Goal: Task Accomplishment & Management: Use online tool/utility

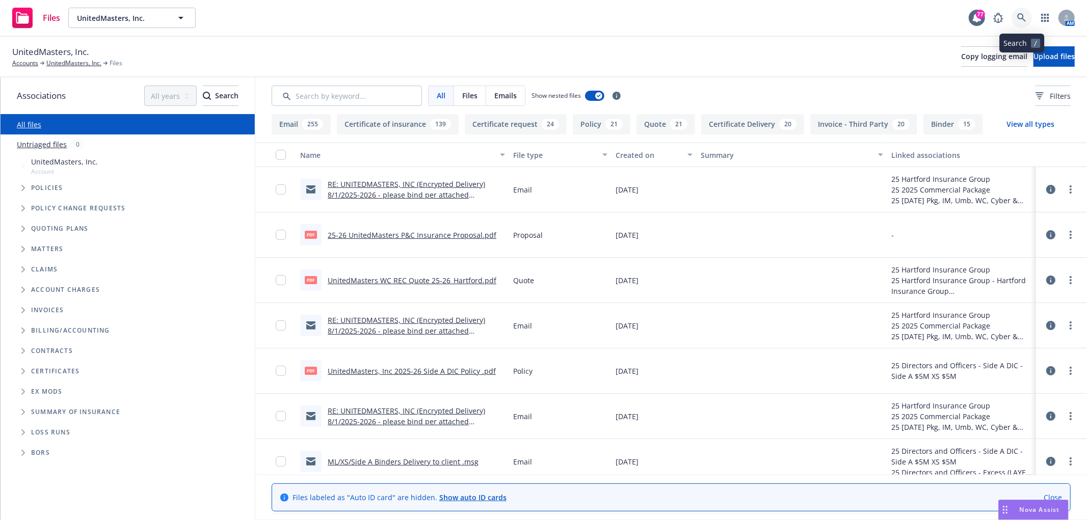
click at [1017, 19] on icon at bounding box center [1021, 17] width 9 height 9
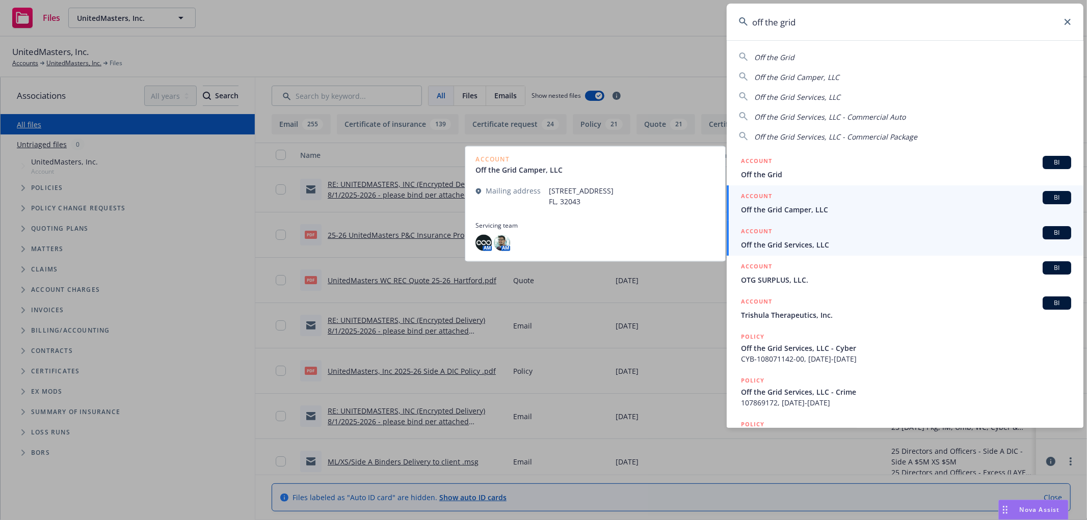
type input "off the grid"
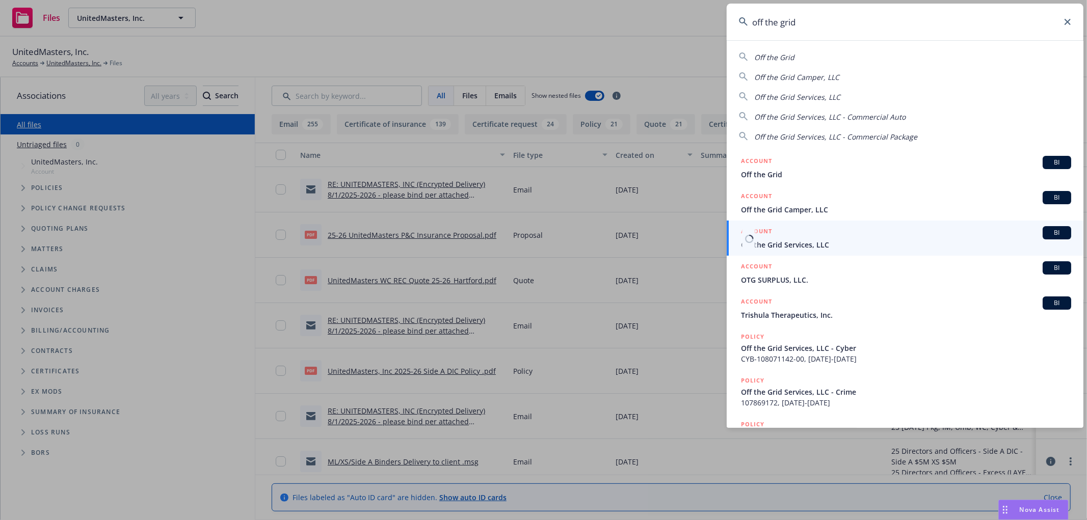
click at [792, 239] on div "ACCOUNT BI" at bounding box center [906, 232] width 330 height 13
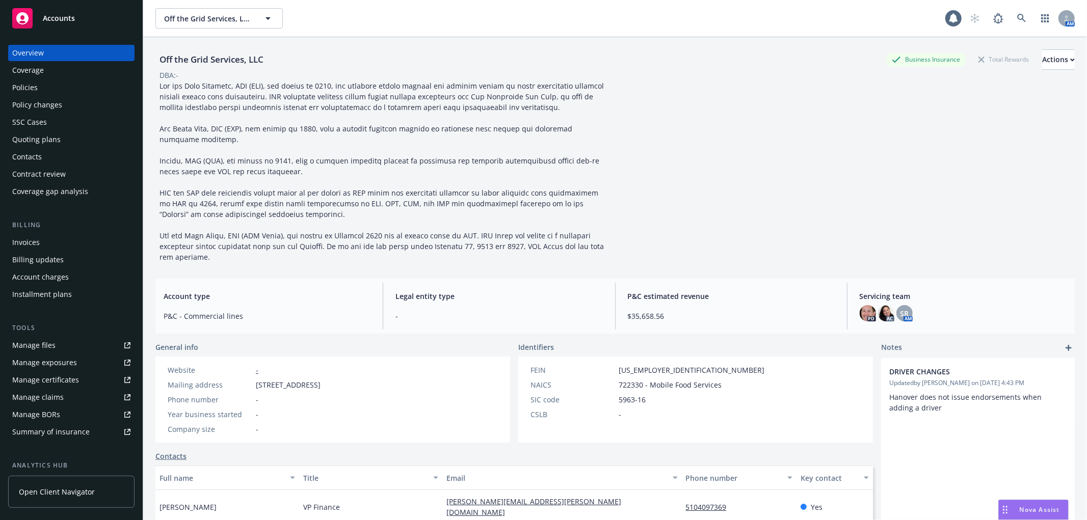
click at [64, 84] on div "Policies" at bounding box center [71, 87] width 118 height 16
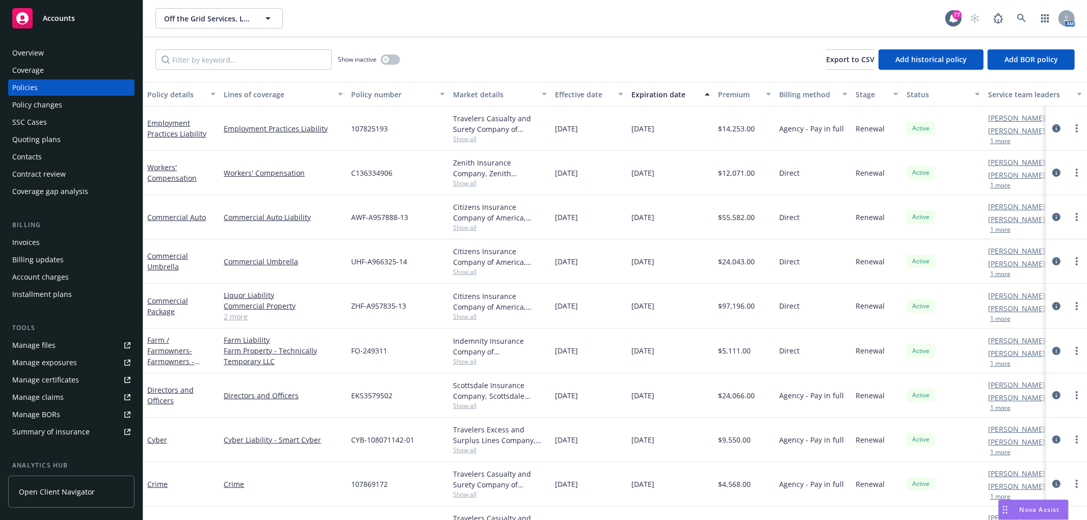
click at [665, 95] on div "Expiration date" at bounding box center [664, 94] width 67 height 11
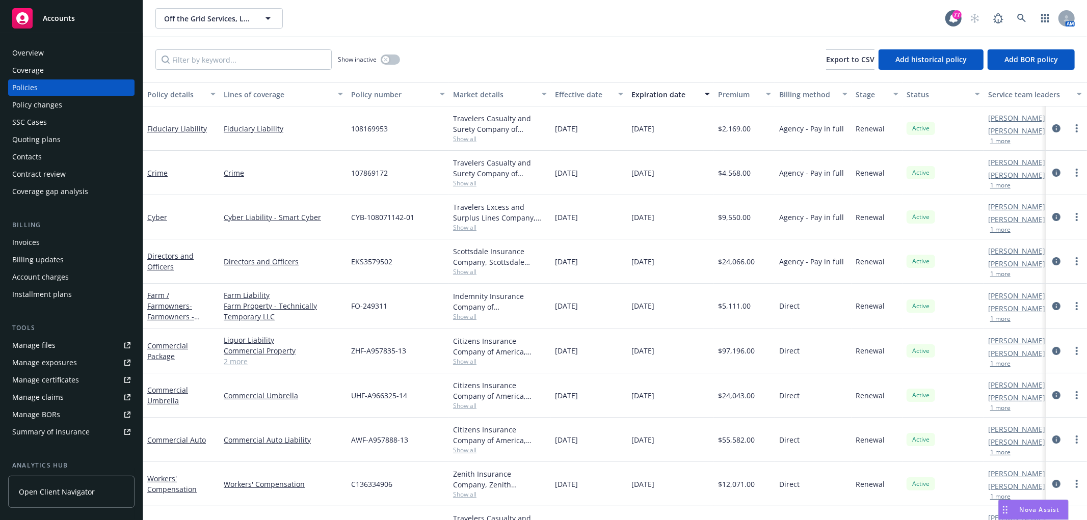
scroll to position [39, 0]
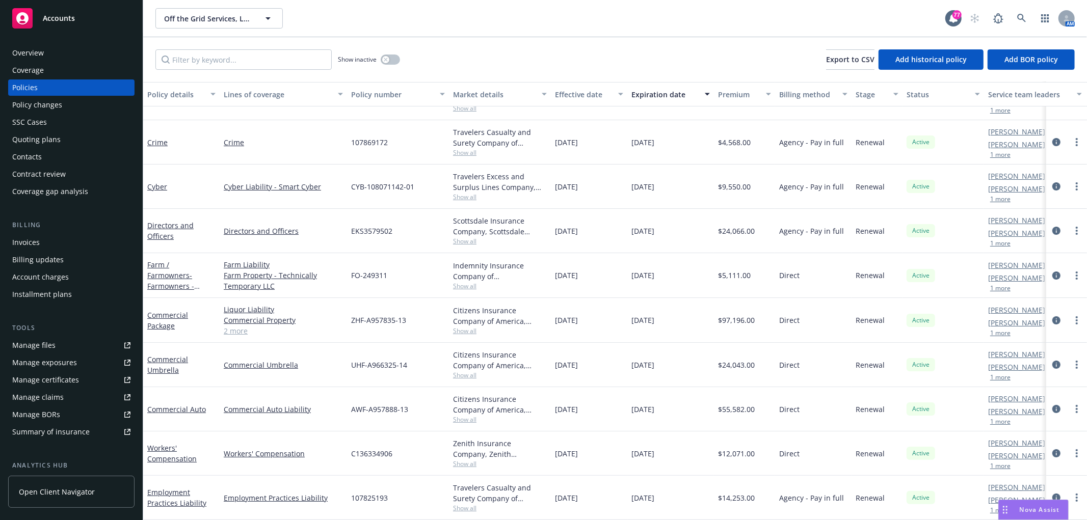
click at [1036, 513] on span "Nova Assist" at bounding box center [1040, 509] width 40 height 9
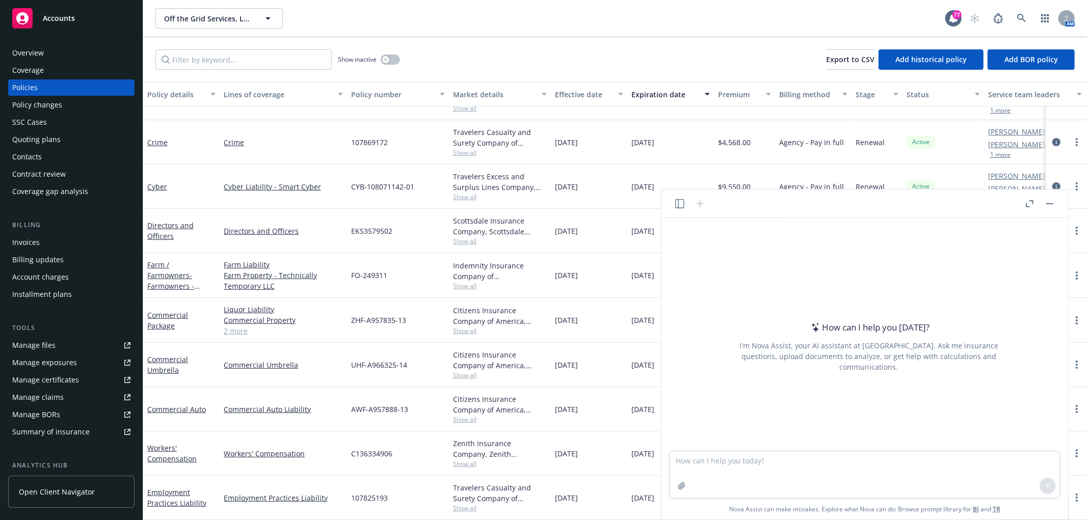
click at [673, 449] on div "How can I help you today? I'm Nova Assist, your AI assistant at Newfront. Ask m…" at bounding box center [864, 334] width 398 height 233
click at [722, 467] on textarea at bounding box center [865, 474] width 390 height 47
click at [1048, 203] on rect "button" at bounding box center [1049, 203] width 7 height 1
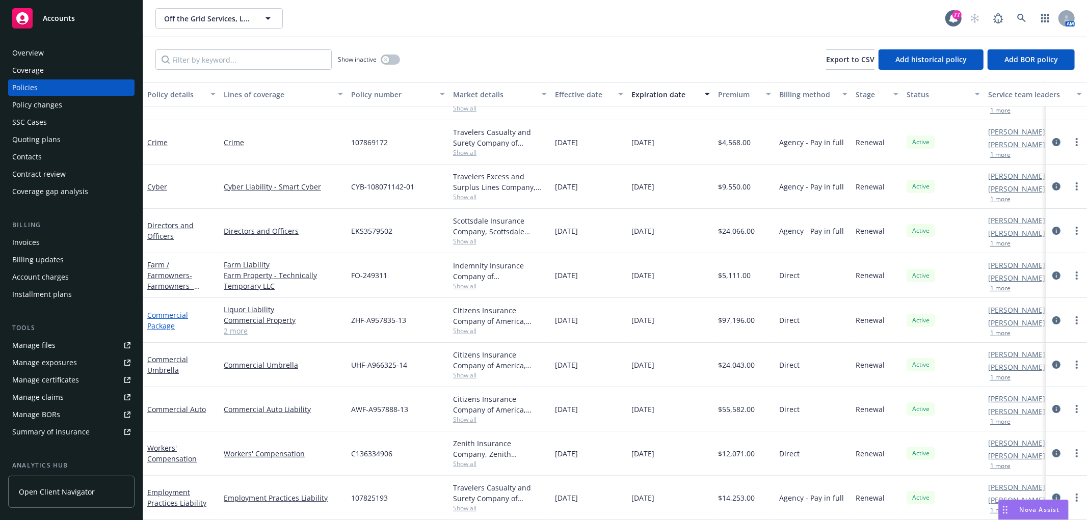
click at [164, 312] on link "Commercial Package" at bounding box center [167, 320] width 41 height 20
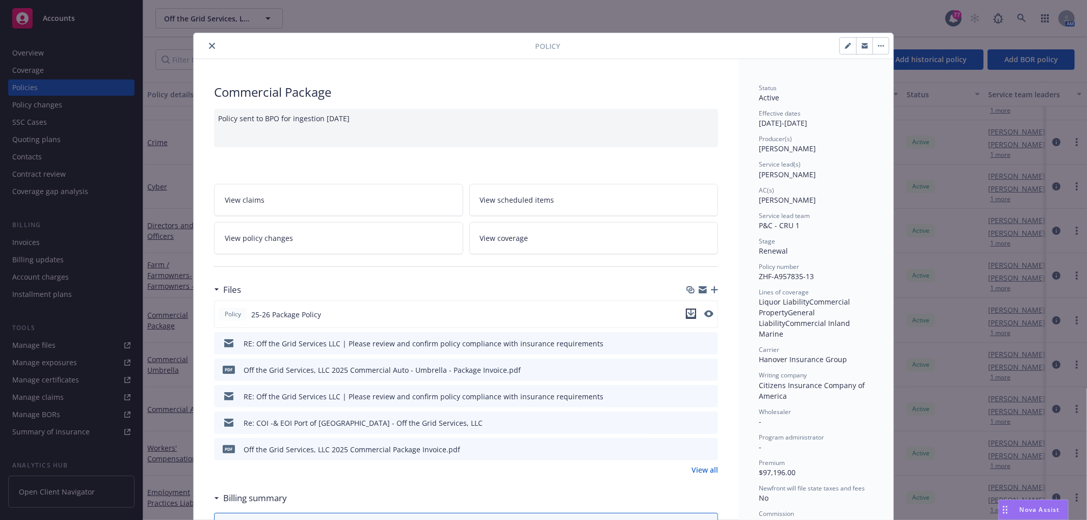
click at [690, 312] on icon "download file" at bounding box center [691, 314] width 8 height 8
click at [1026, 512] on span "Nova Assist" at bounding box center [1040, 509] width 40 height 9
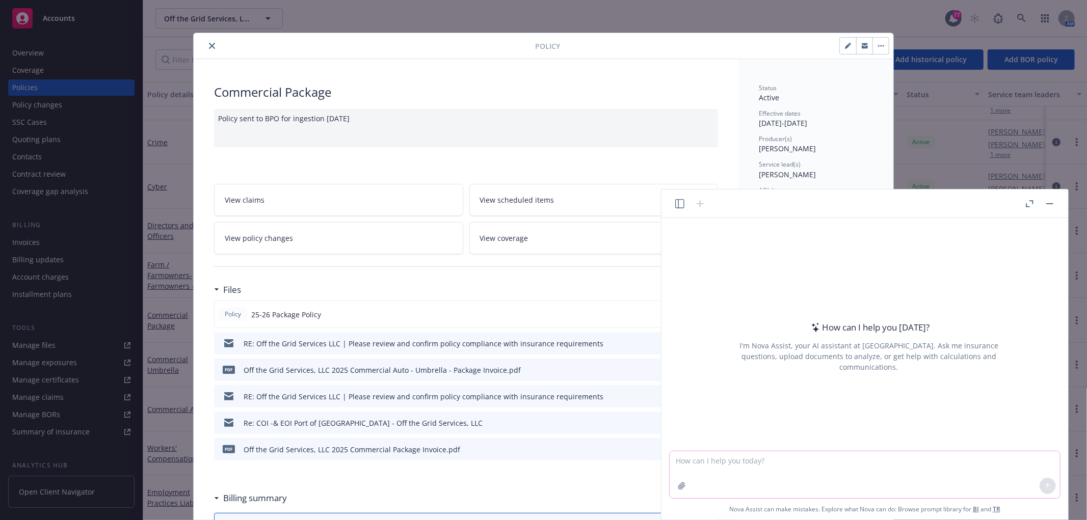
click at [709, 460] on textarea at bounding box center [865, 474] width 390 height 47
click at [680, 486] on icon "button" at bounding box center [681, 486] width 7 height 7
click at [209, 44] on icon "close" at bounding box center [212, 46] width 6 height 6
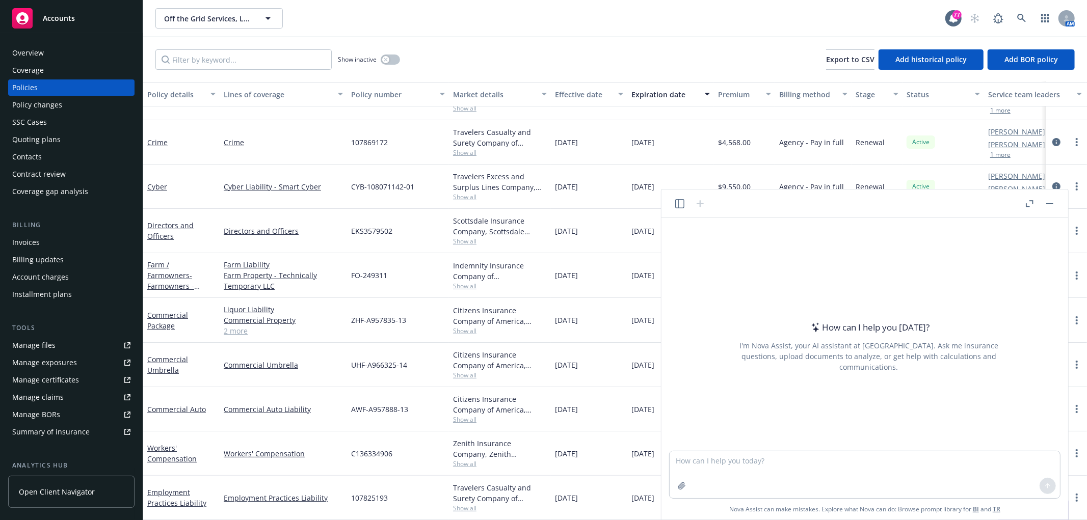
click at [167, 444] on div "Workers' Compensation" at bounding box center [181, 453] width 68 height 21
click at [165, 449] on link "Workers' Compensation" at bounding box center [171, 453] width 49 height 20
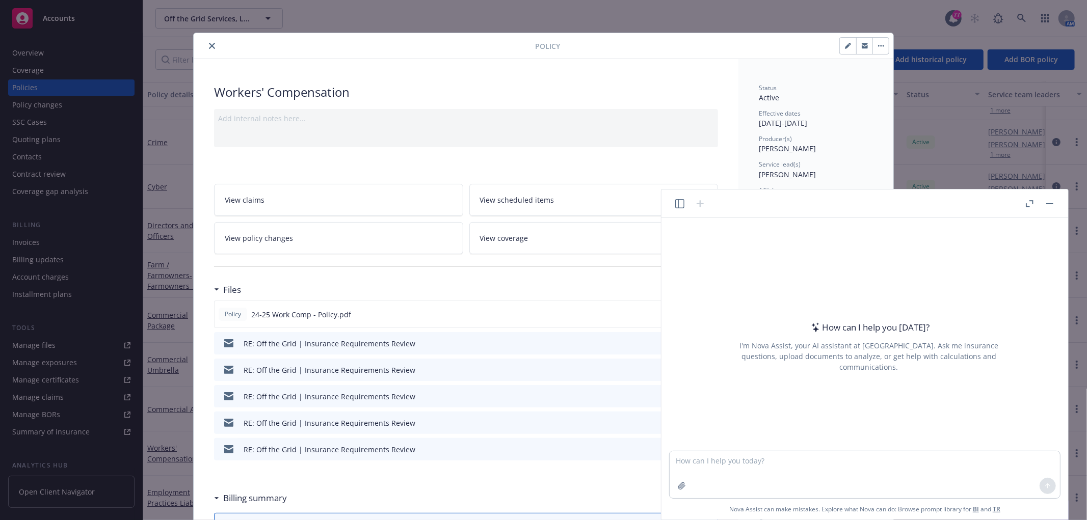
click at [1045, 207] on button "button" at bounding box center [1050, 204] width 12 height 12
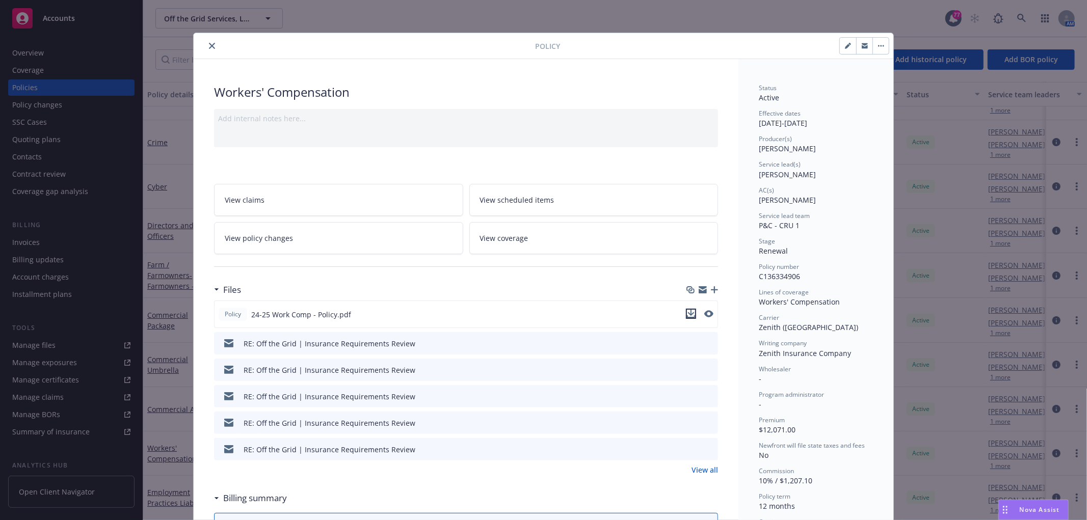
click at [688, 315] on icon "download file" at bounding box center [691, 314] width 8 height 8
click at [1034, 508] on span "Nova Assist" at bounding box center [1040, 509] width 40 height 9
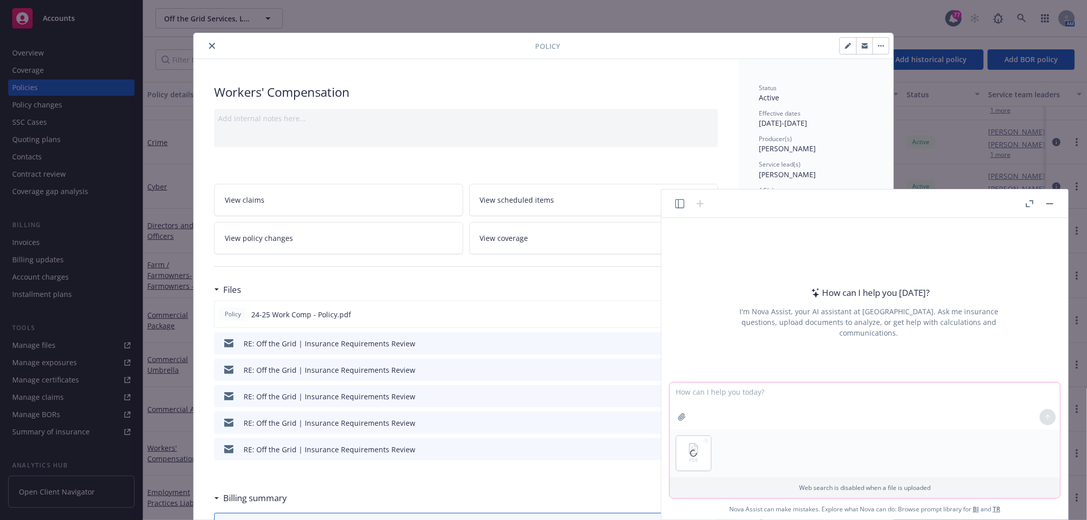
click at [711, 396] on textarea at bounding box center [865, 406] width 390 height 47
click at [917, 395] on textarea "Hi Nova, please extract the exposure information: class code, classification de…" at bounding box center [865, 406] width 390 height 47
click at [963, 391] on textarea "Hi Nova, please extract the exposure information: class code, classification de…" at bounding box center [865, 406] width 390 height 47
type textarea "Hi Nova, please extract the exposure information: class code, classification de…"
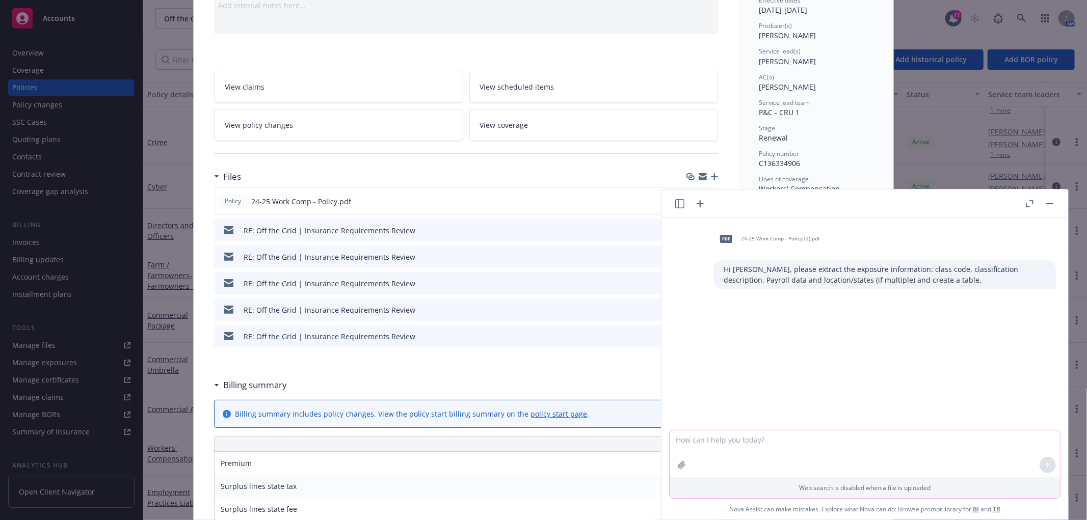
click at [803, 441] on textarea at bounding box center [865, 454] width 390 height 47
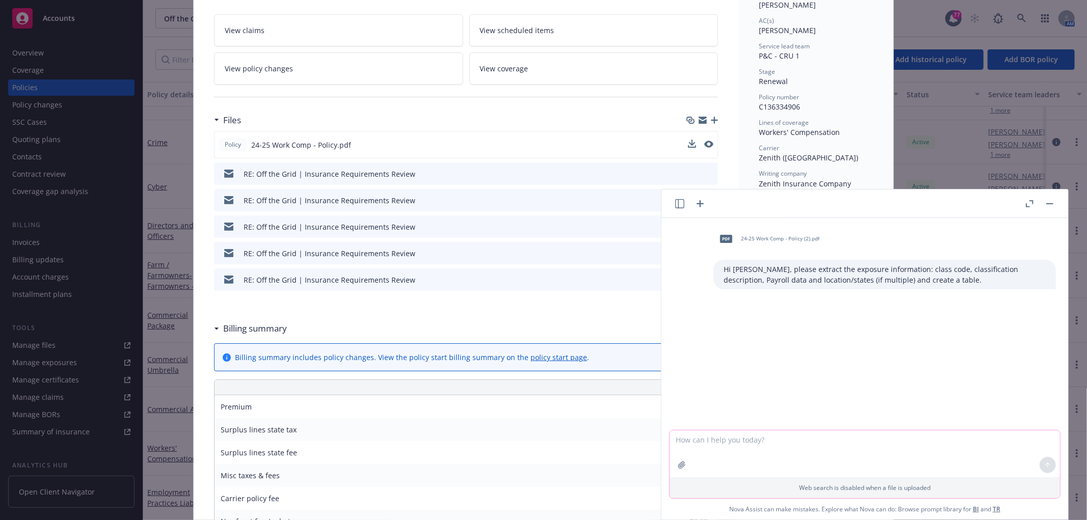
scroll to position [113, 0]
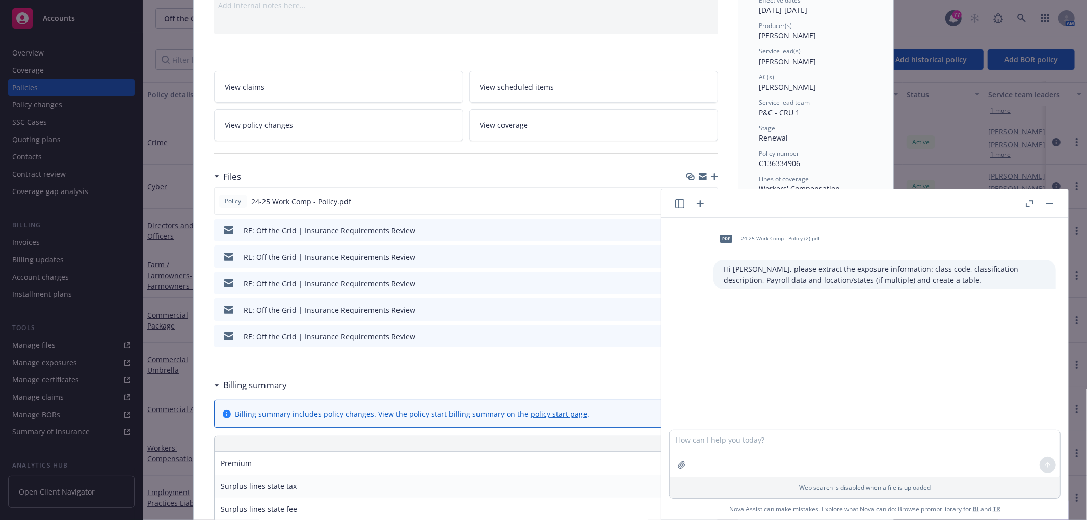
click at [829, 273] on p "Hi Nova, please extract the exposure information: class code, classification de…" at bounding box center [885, 274] width 322 height 21
click at [943, 276] on p "Hi Nova, please extract the exposure information: class code, classification de…" at bounding box center [885, 274] width 322 height 21
click at [782, 441] on textarea at bounding box center [865, 454] width 390 height 47
click at [1046, 203] on rect "button" at bounding box center [1049, 203] width 7 height 1
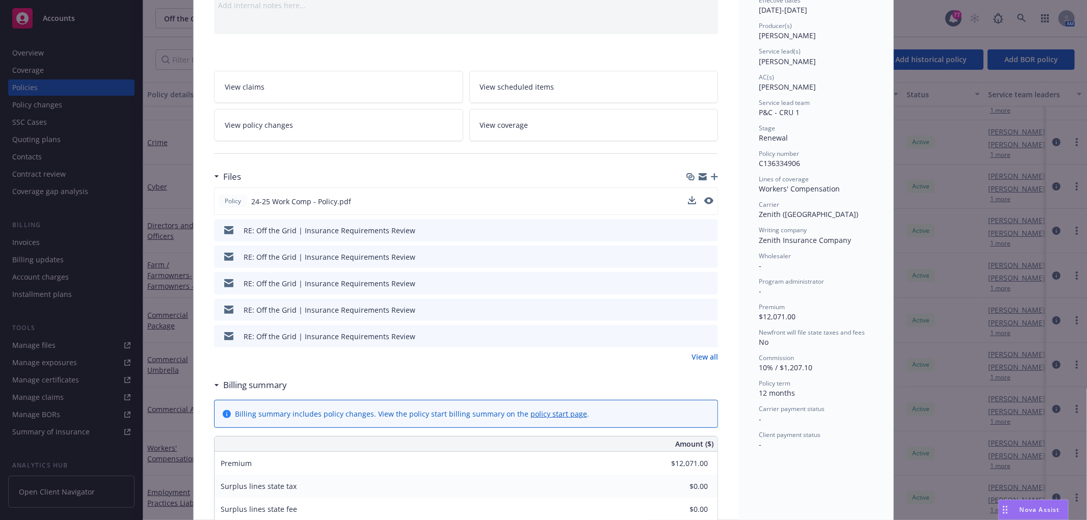
click at [1020, 515] on div "Nova Assist" at bounding box center [1033, 509] width 69 height 19
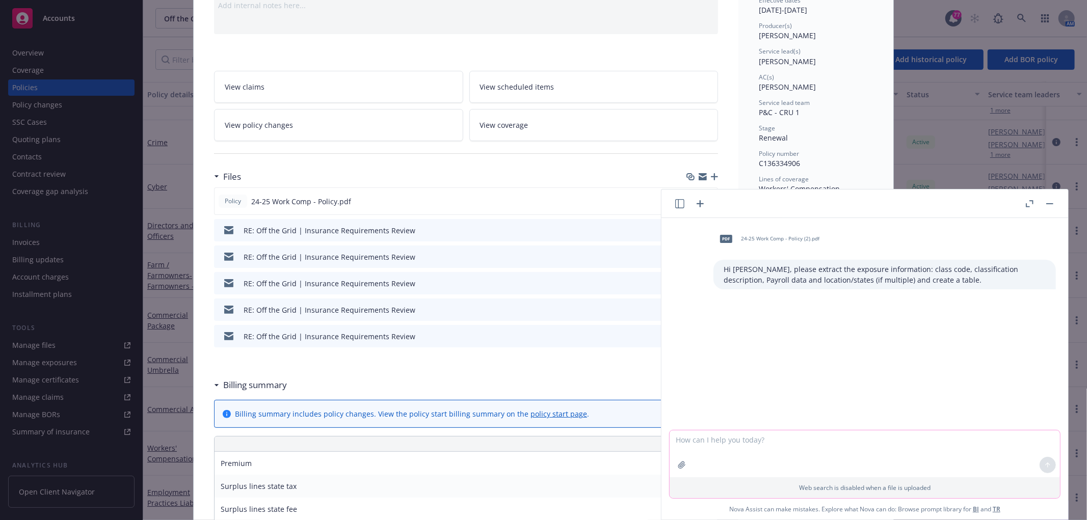
click at [801, 457] on textarea at bounding box center [865, 454] width 390 height 47
click at [780, 272] on p "Hi Nova, please extract the exposure information: class code, classification de…" at bounding box center [885, 274] width 322 height 21
click at [860, 270] on p "Hi Nova, please extract the exposure information: class code, classification de…" at bounding box center [885, 274] width 322 height 21
click at [936, 269] on p "Hi Nova, please extract the exposure information: class code, classification de…" at bounding box center [885, 274] width 322 height 21
click at [898, 282] on p "Hi Nova, please extract the exposure information: class code, classification de…" at bounding box center [885, 274] width 322 height 21
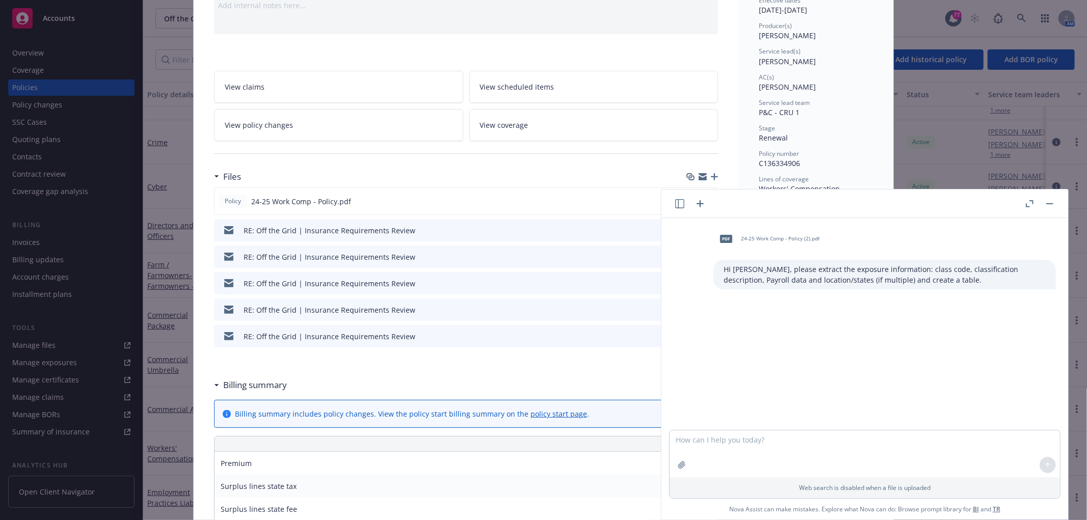
click at [1047, 201] on button "button" at bounding box center [1050, 204] width 12 height 12
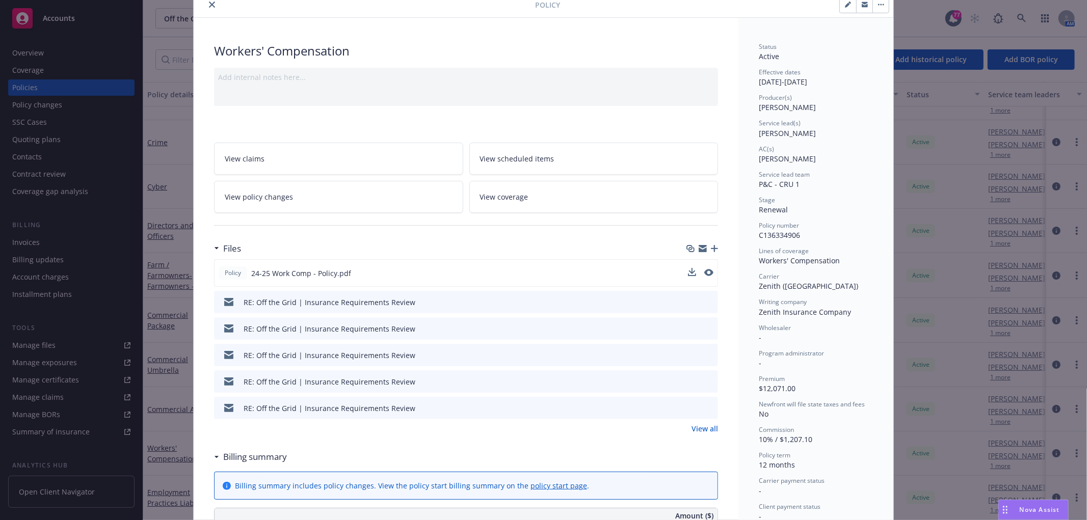
scroll to position [0, 0]
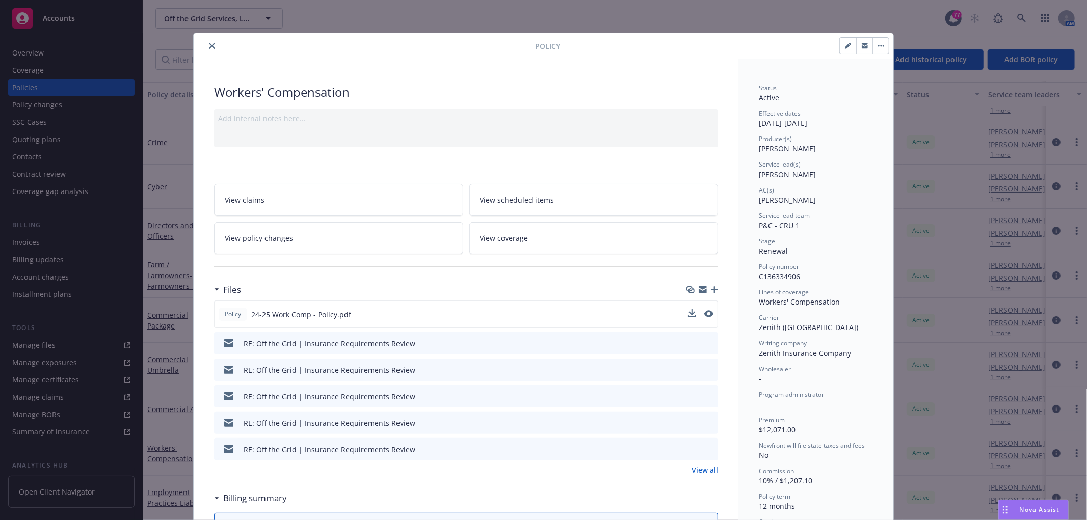
click at [1015, 507] on div "Nova Assist" at bounding box center [1039, 509] width 57 height 9
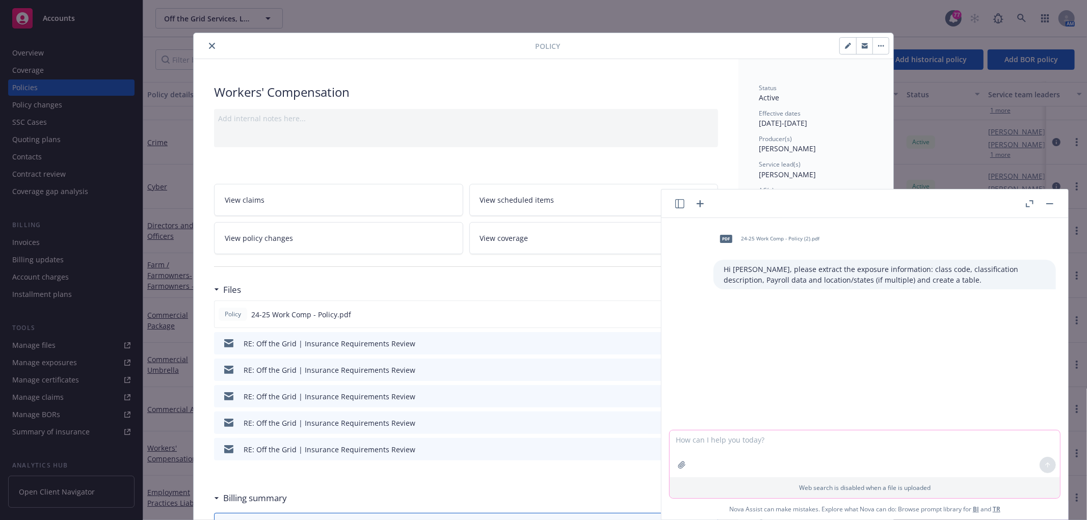
click at [751, 440] on textarea at bounding box center [865, 454] width 390 height 47
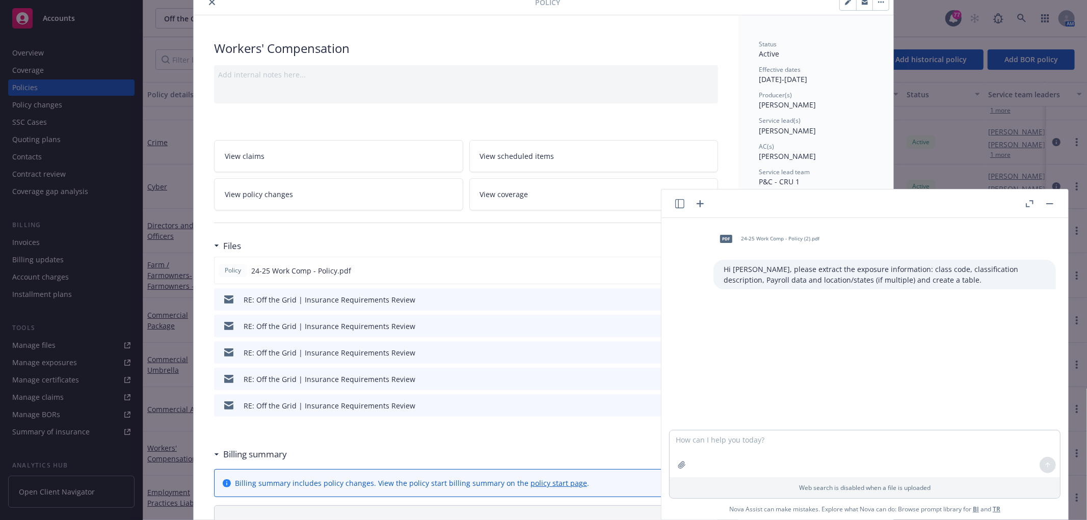
scroll to position [57, 0]
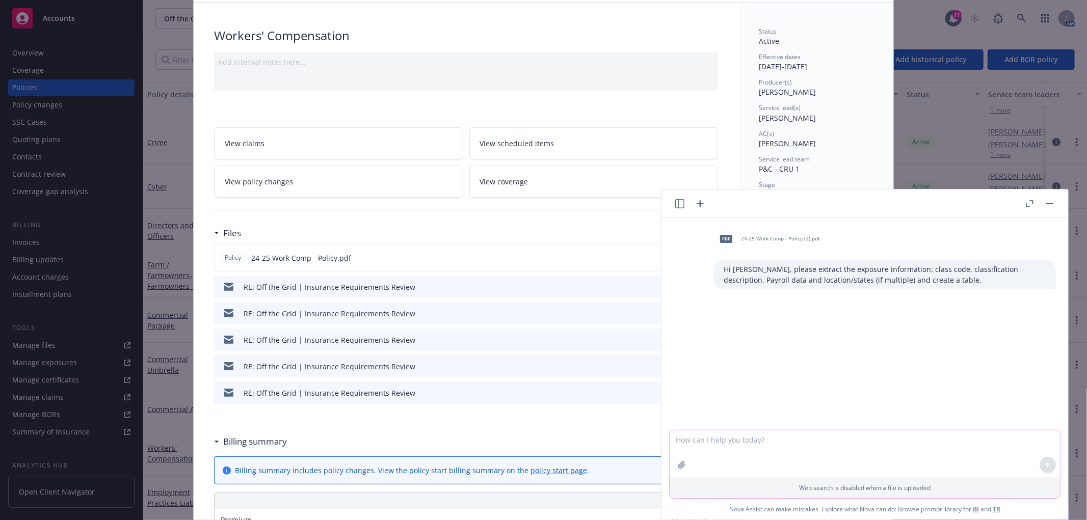
click at [751, 436] on textarea at bounding box center [865, 454] width 390 height 47
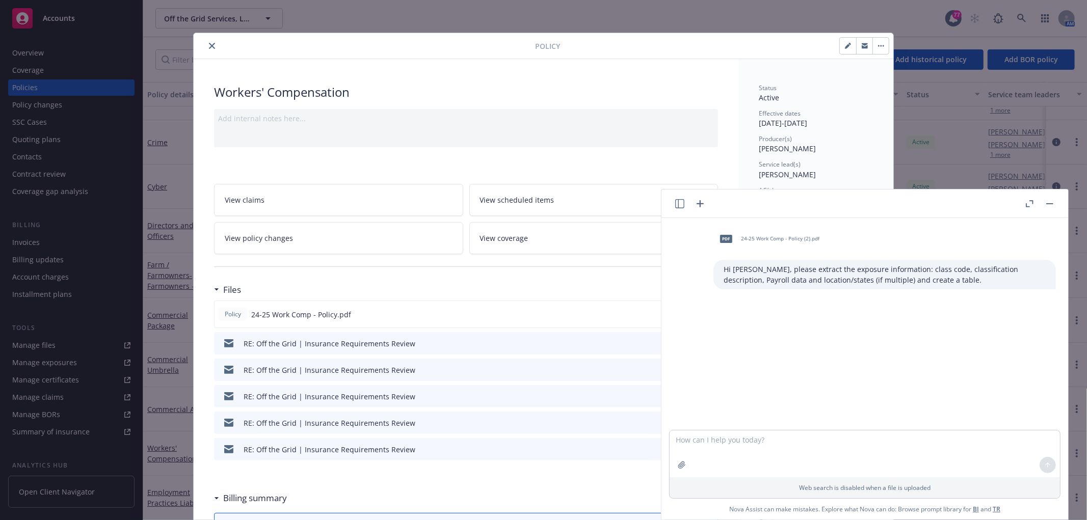
click at [1052, 206] on button "button" at bounding box center [1050, 204] width 12 height 12
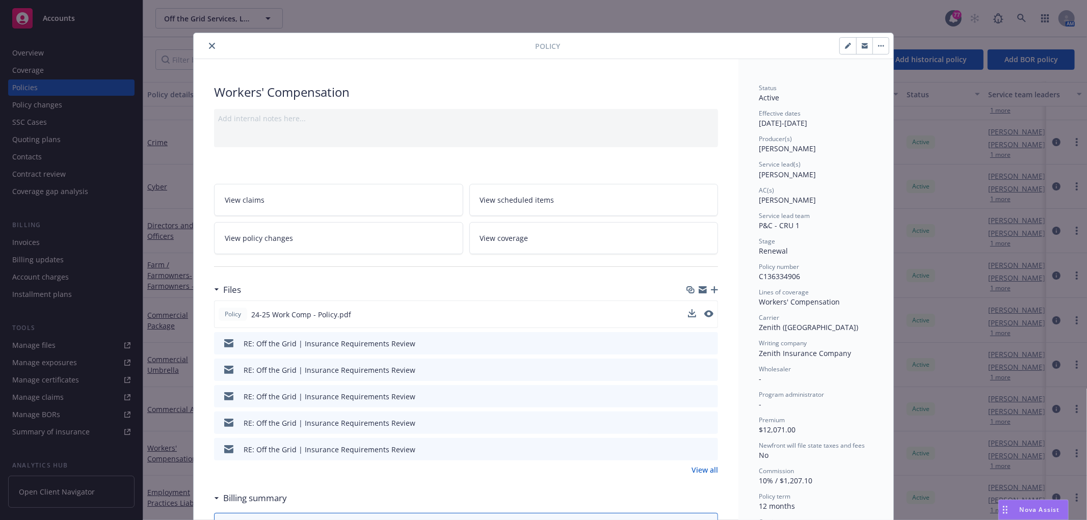
click at [209, 48] on icon "close" at bounding box center [212, 46] width 6 height 6
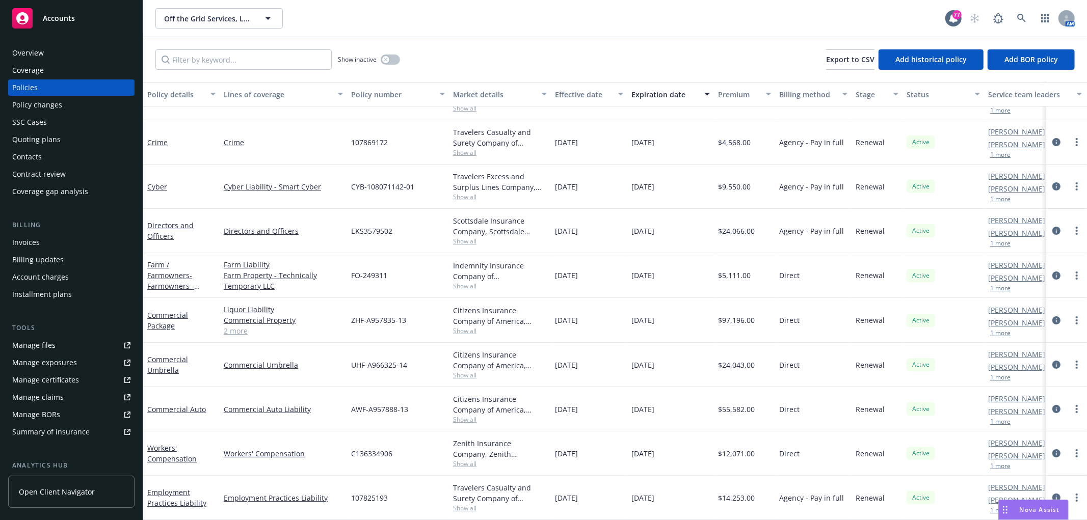
click at [61, 48] on div "Overview" at bounding box center [71, 53] width 118 height 16
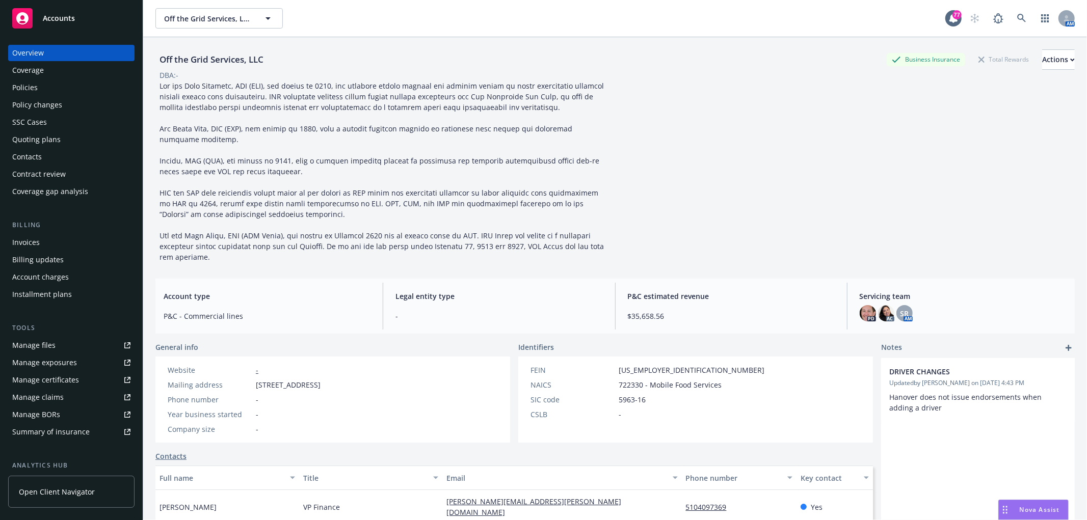
click at [41, 78] on div "Overview Coverage Policies Policy changes SSC Cases Quoting plans Contacts Cont…" at bounding box center [71, 122] width 126 height 155
click at [47, 67] on div "Coverage" at bounding box center [71, 70] width 118 height 16
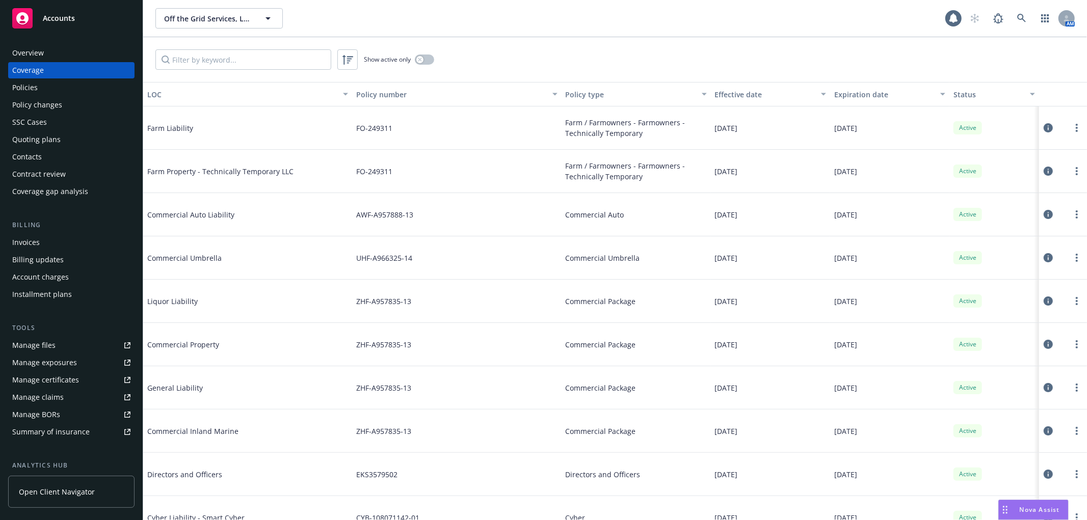
click at [42, 86] on div "Policies" at bounding box center [71, 87] width 118 height 16
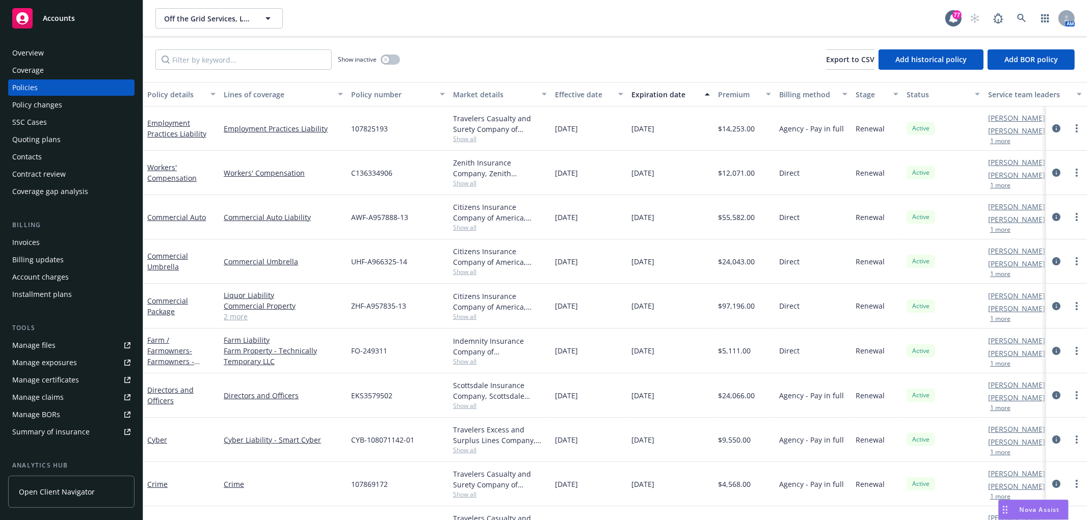
click at [541, 26] on div "Off the Grid Services, LLC Off the Grid Services, LLC" at bounding box center [550, 18] width 790 height 20
click at [1047, 511] on span "Nova Assist" at bounding box center [1040, 509] width 40 height 9
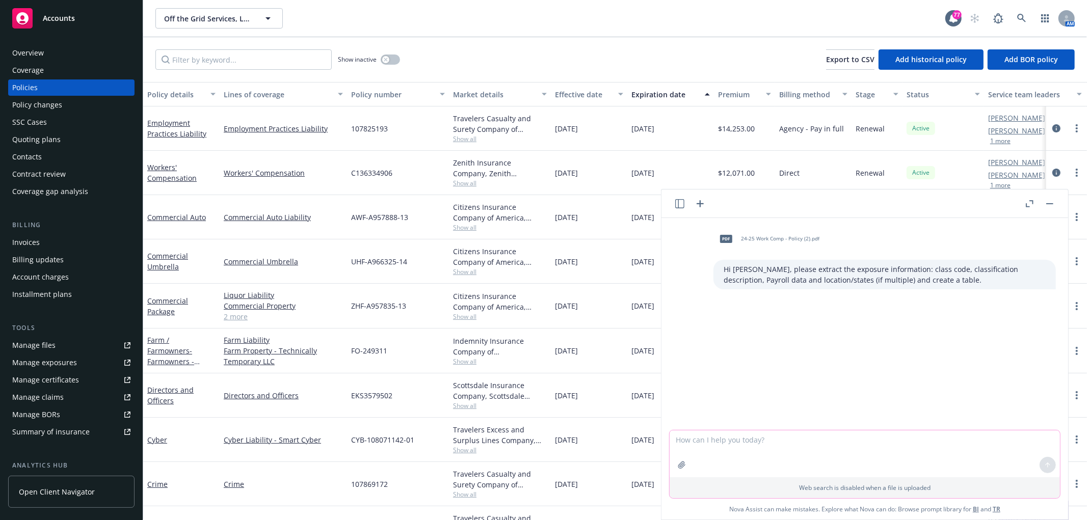
click at [737, 444] on textarea at bounding box center [865, 454] width 390 height 47
type textarea "m"
type textarea "c"
click at [771, 439] on textarea at bounding box center [865, 454] width 390 height 47
click at [751, 449] on textarea at bounding box center [865, 454] width 390 height 47
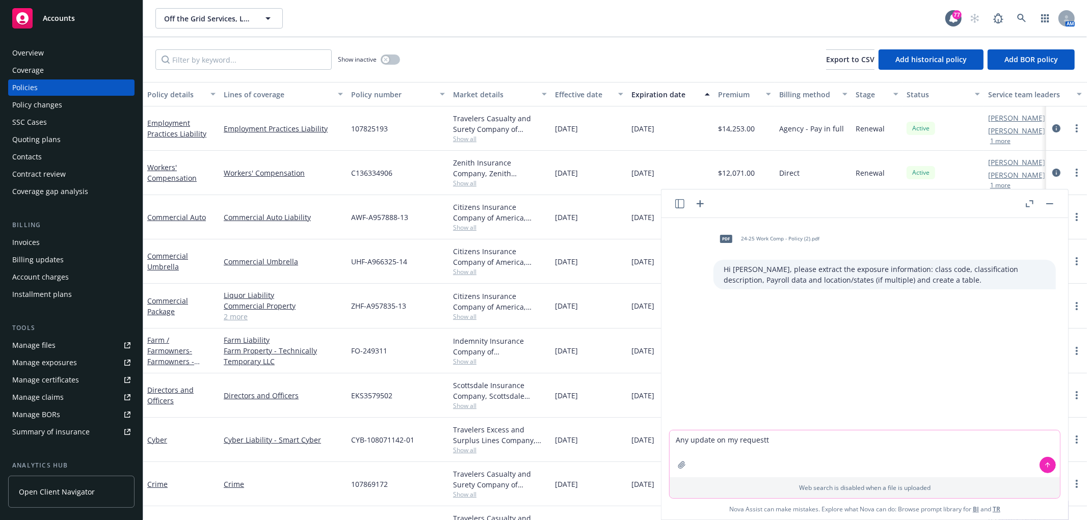
type textarea "Any update on my requestt?"
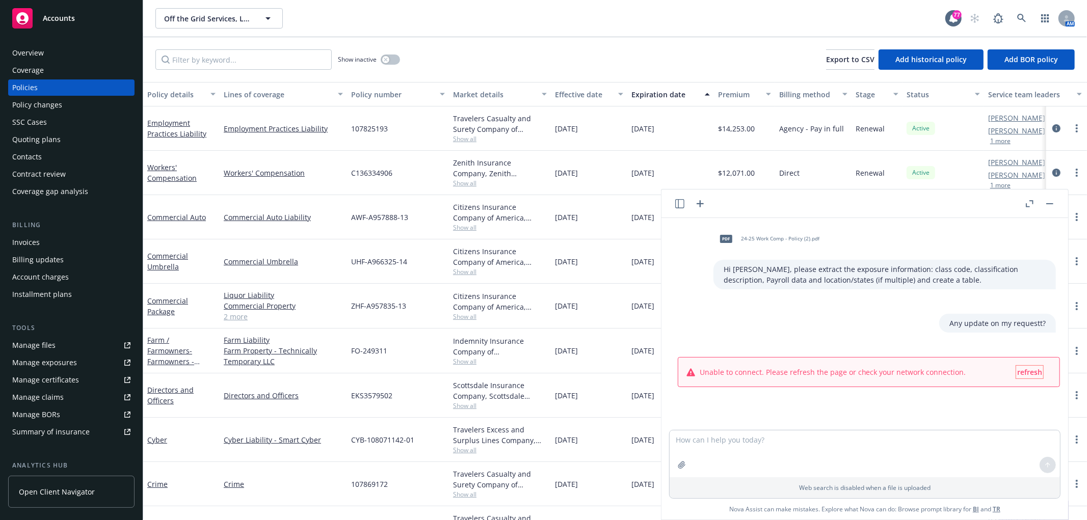
click at [1017, 375] on span "refresh" at bounding box center [1029, 372] width 25 height 10
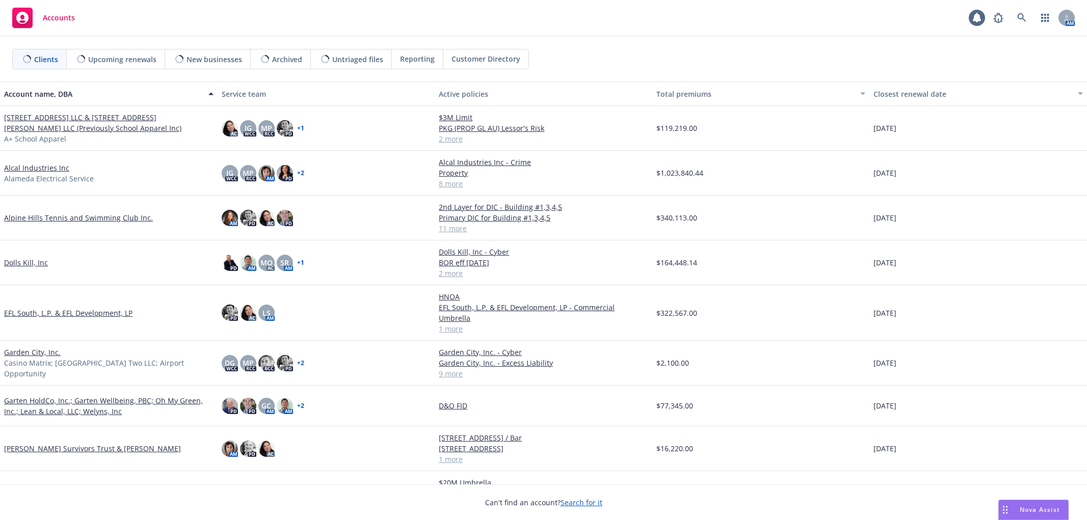
click at [1025, 19] on icon at bounding box center [1021, 17] width 9 height 9
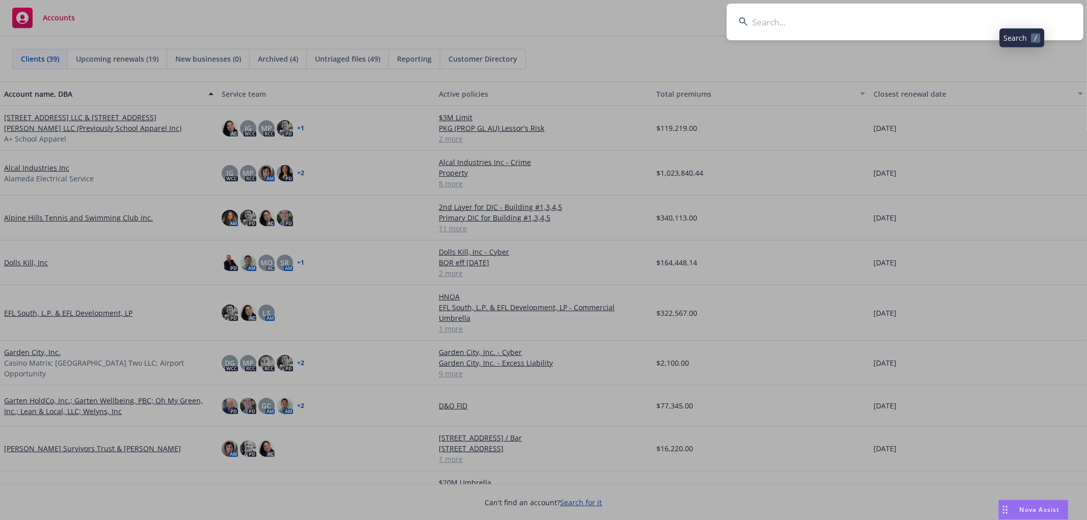
click at [829, 21] on input at bounding box center [905, 22] width 357 height 37
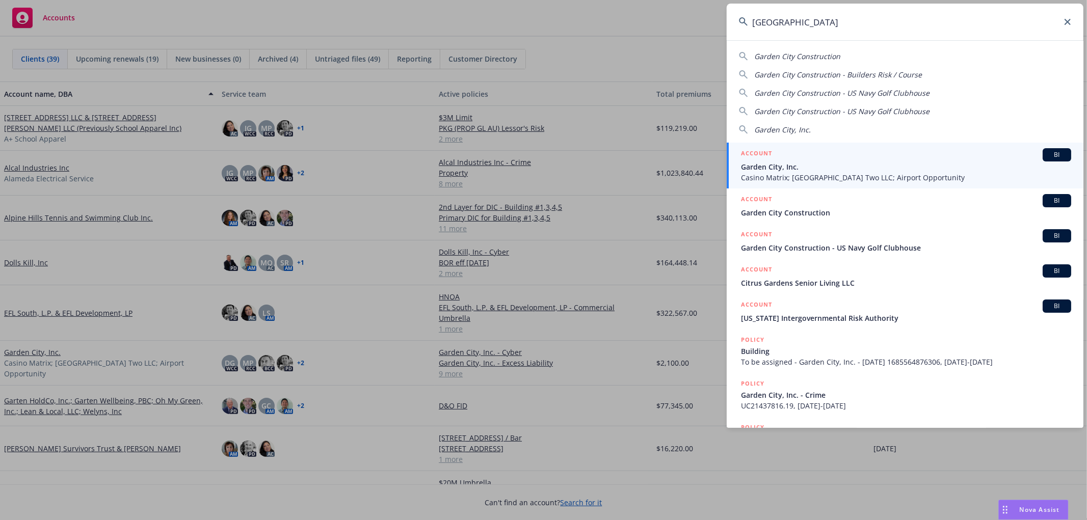
type input "garden city"
click at [826, 174] on span "Casino Matrix; [GEOGRAPHIC_DATA] Two LLC; Airport Opportunity" at bounding box center [906, 177] width 330 height 11
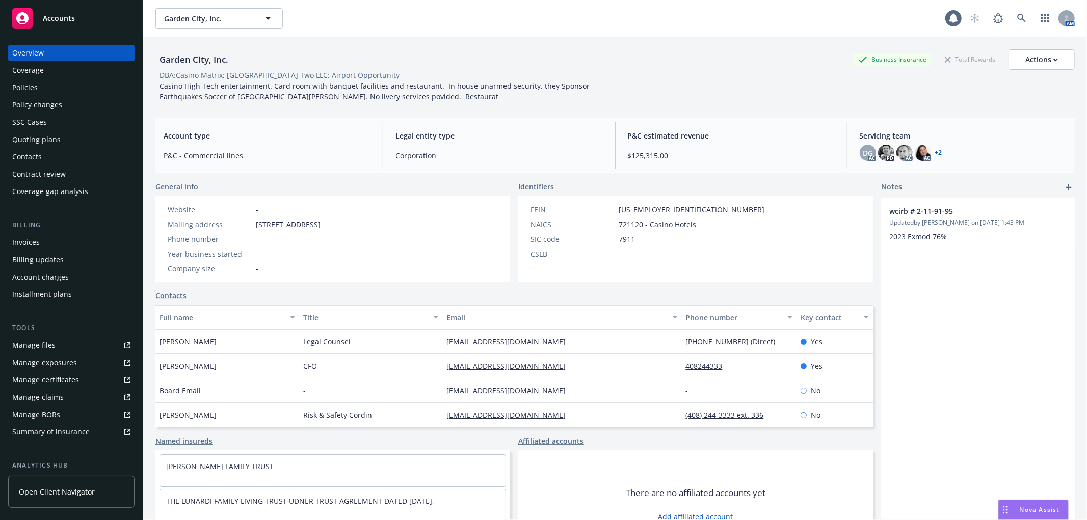
click at [25, 243] on div "Invoices" at bounding box center [26, 242] width 28 height 16
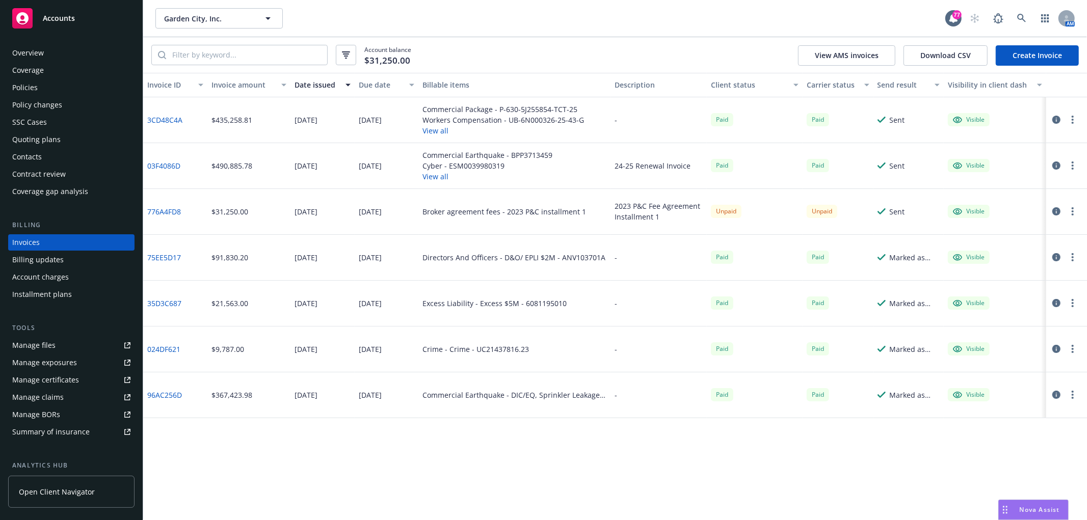
click at [1052, 120] on icon "button" at bounding box center [1056, 120] width 8 height 8
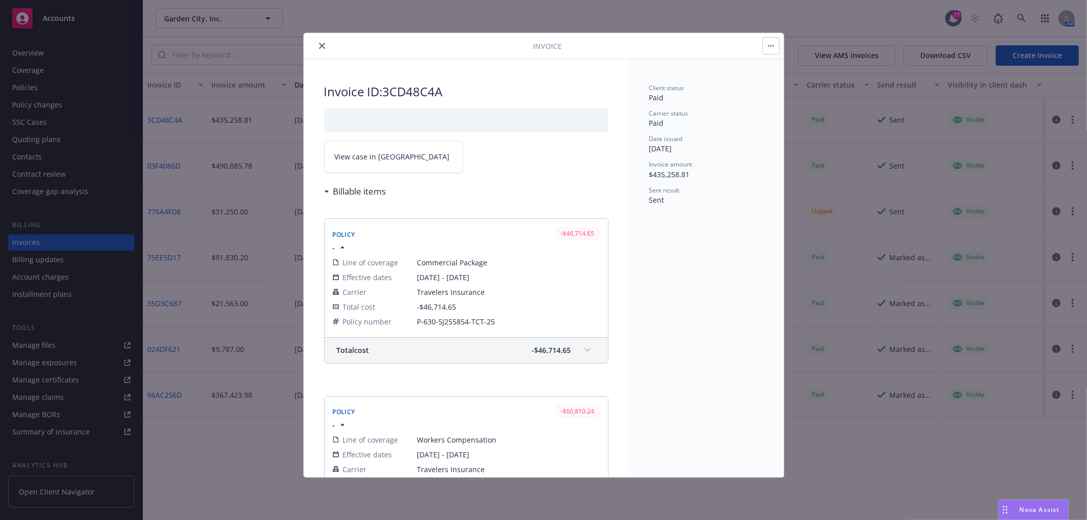
click at [408, 159] on link "View case in SSC" at bounding box center [393, 157] width 139 height 32
click at [321, 48] on icon "close" at bounding box center [322, 46] width 6 height 6
